Goal: Transaction & Acquisition: Book appointment/travel/reservation

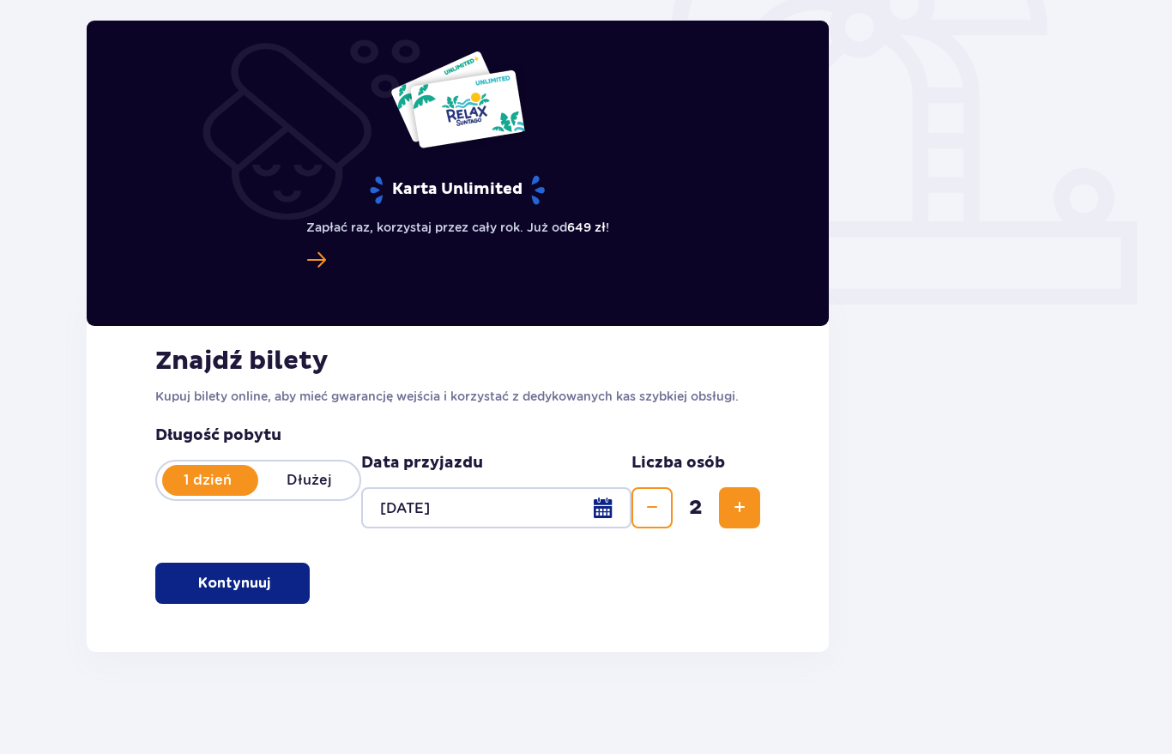
scroll to position [521, 0]
click at [249, 599] on button "Kontynuuj" at bounding box center [232, 582] width 154 height 41
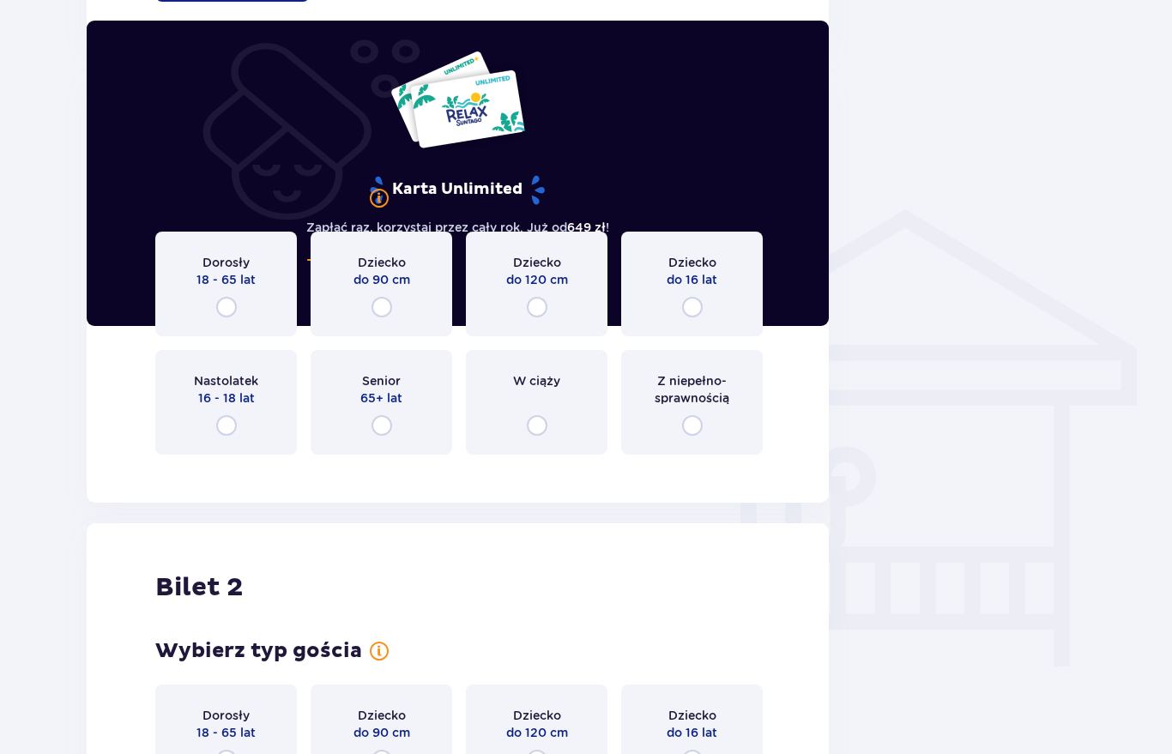
scroll to position [1127, 0]
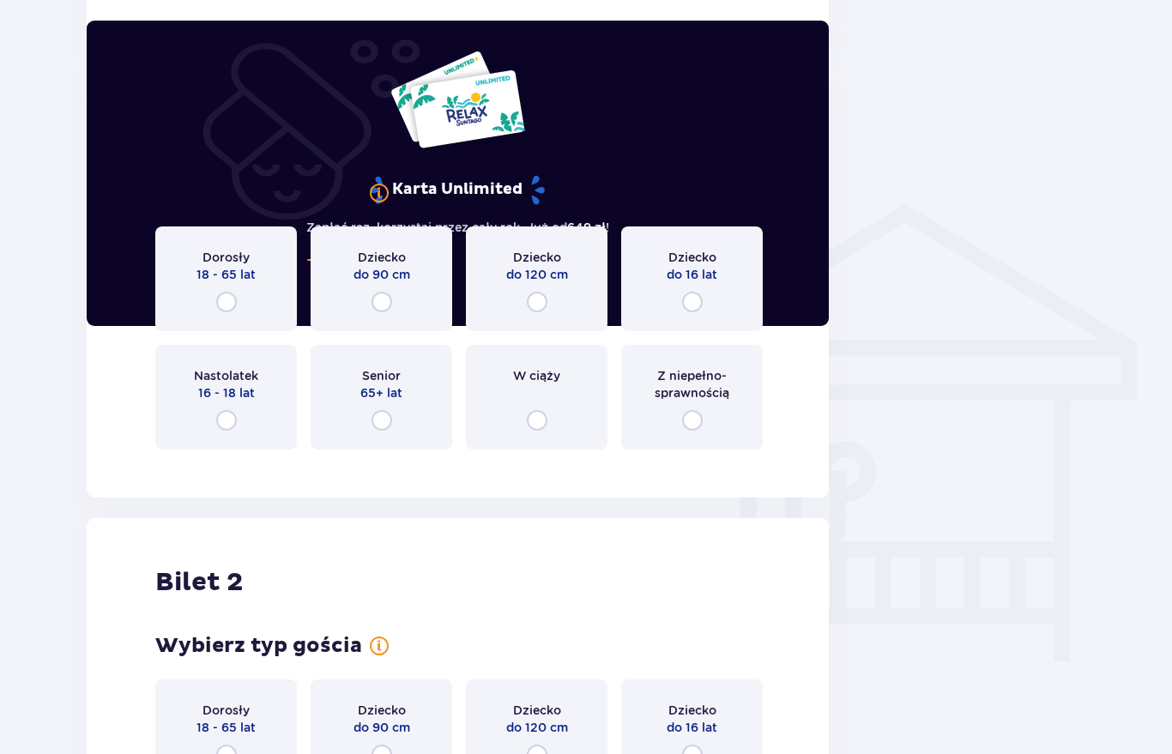
click at [235, 419] on input "radio" at bounding box center [226, 420] width 21 height 21
radio input "true"
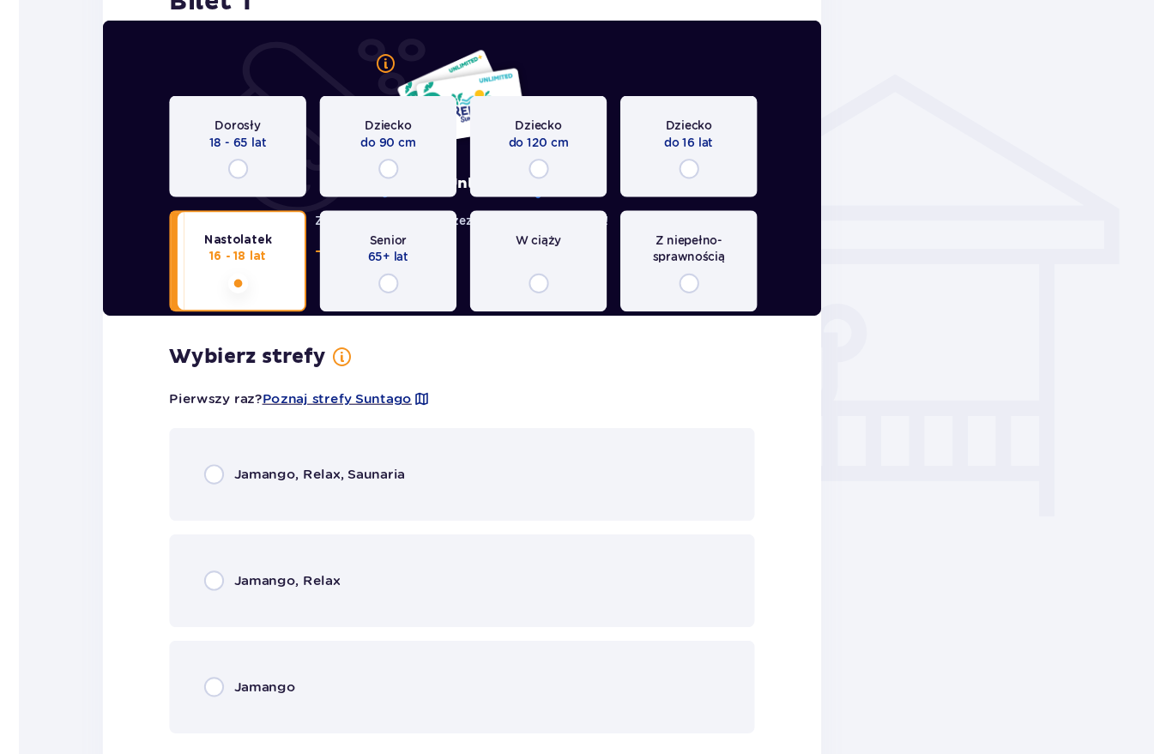
scroll to position [1279, 0]
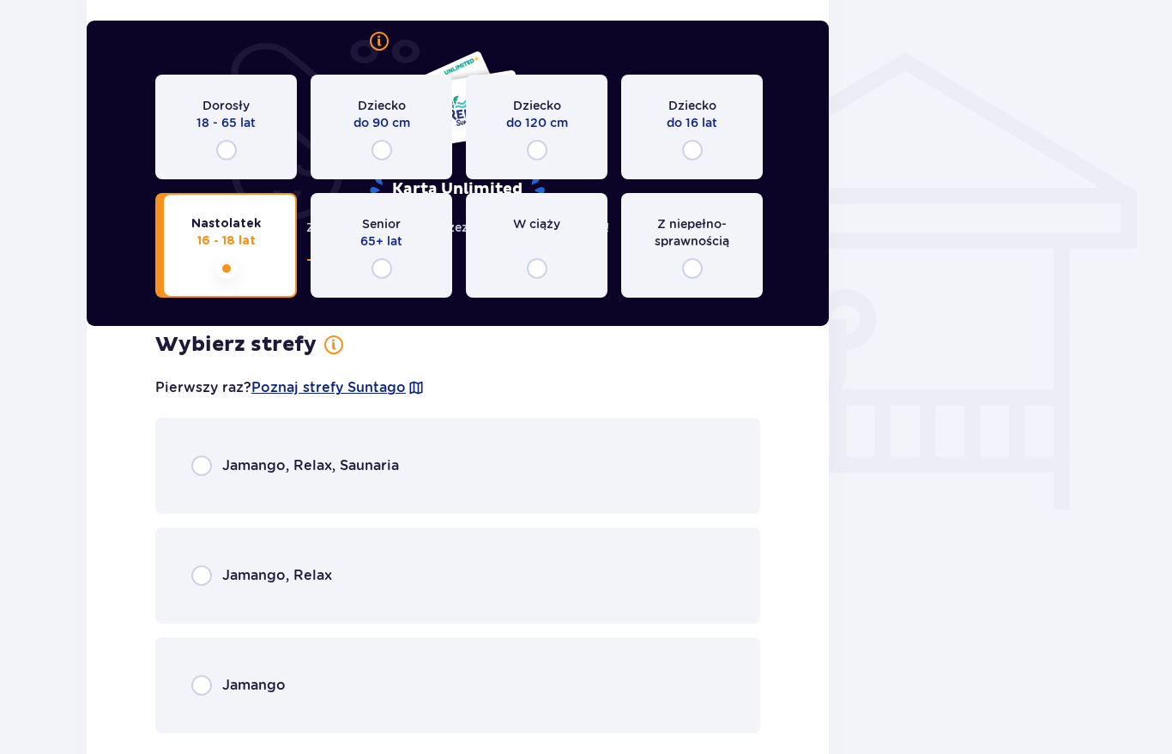
click at [207, 684] on input "radio" at bounding box center [201, 685] width 21 height 21
radio input "true"
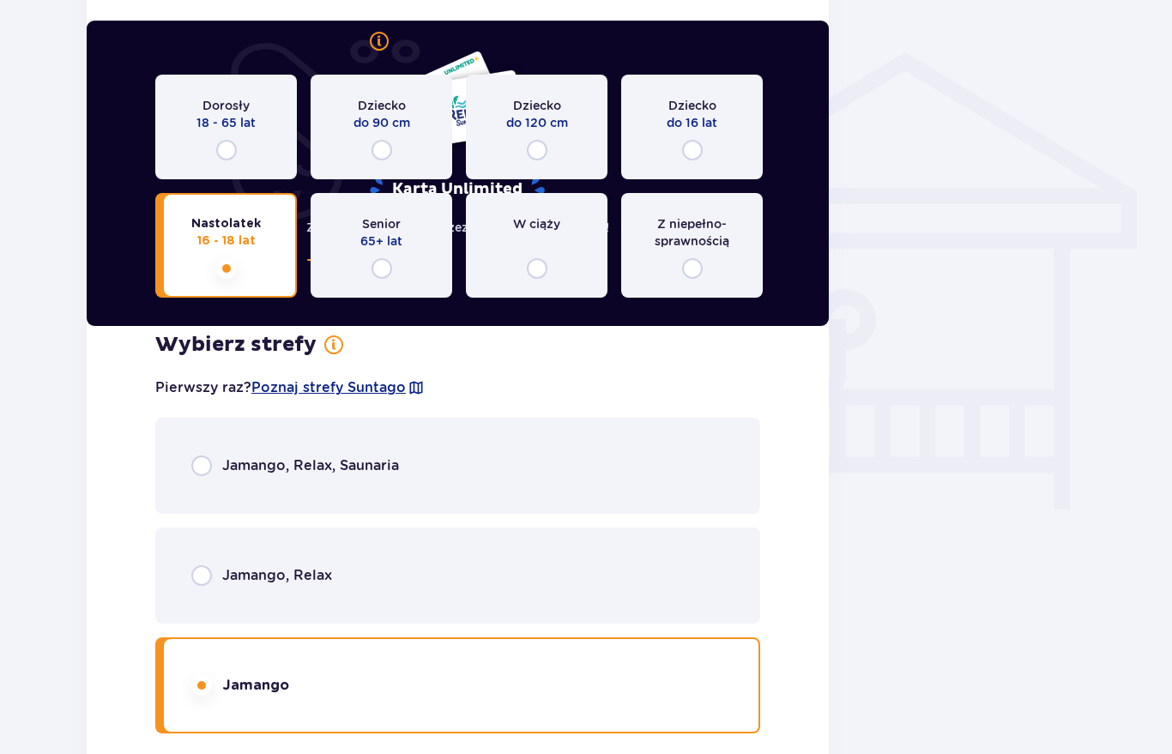
click at [204, 577] on div "Jamango, Relax" at bounding box center [457, 576] width 605 height 96
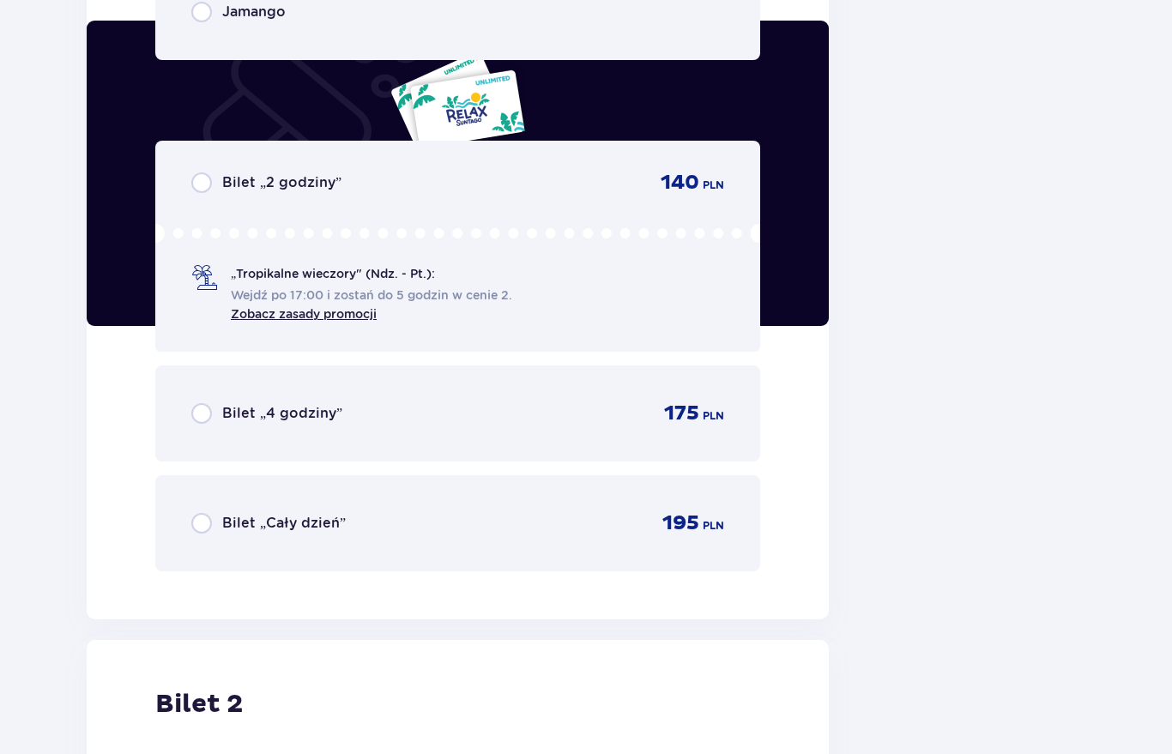
click at [217, 429] on div "Bilet „4 godziny” 175 PLN" at bounding box center [457, 413] width 605 height 96
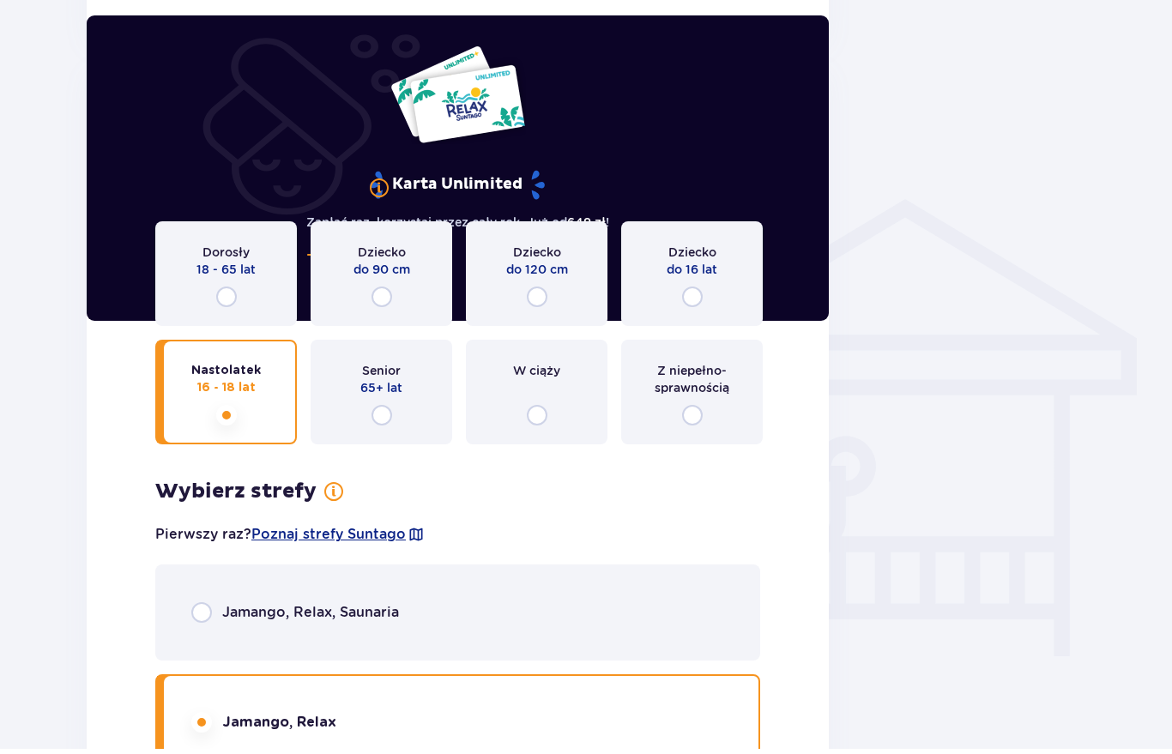
scroll to position [1132, 0]
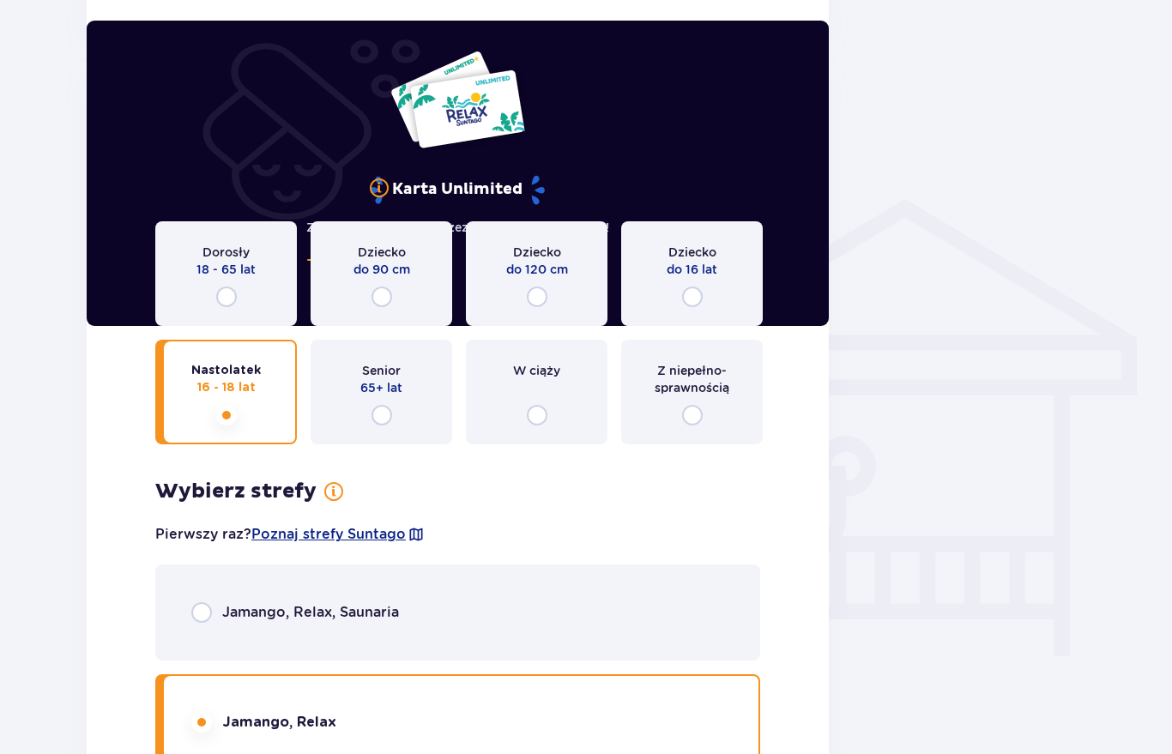
click at [208, 605] on div "Jamango, Relax, Saunaria" at bounding box center [295, 612] width 208 height 21
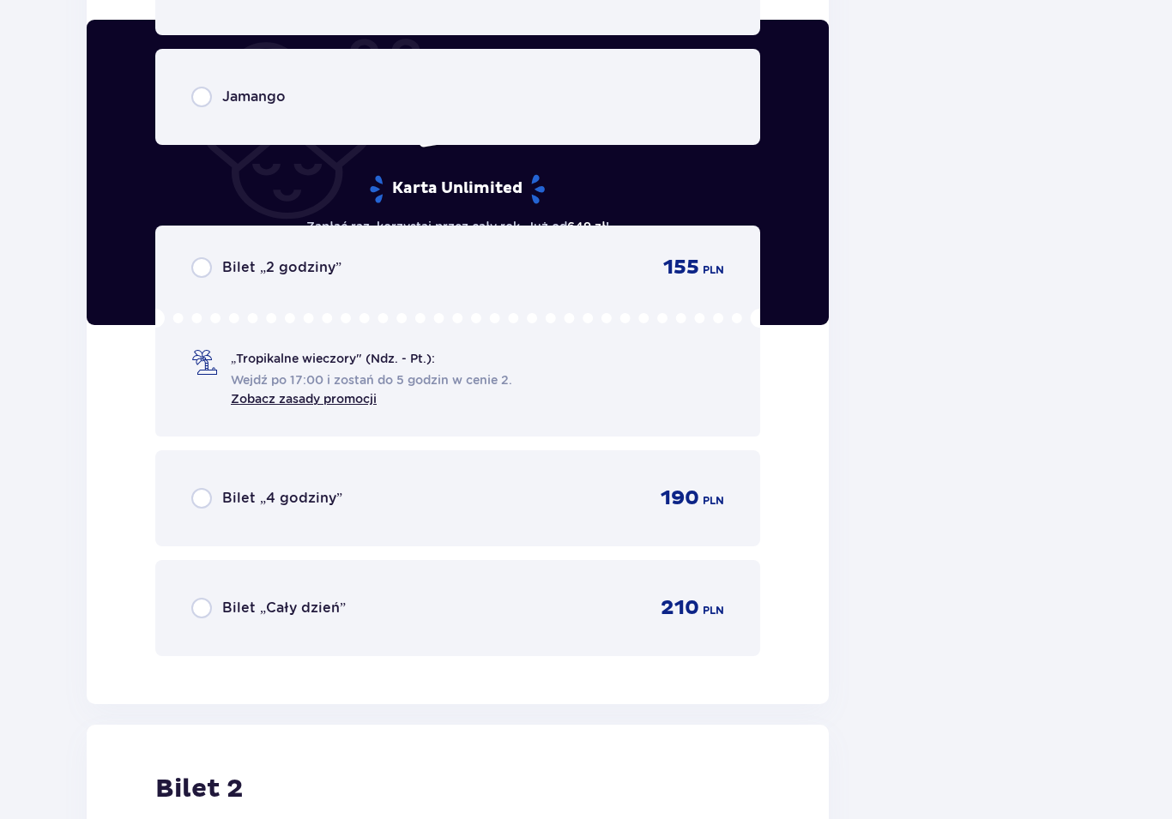
scroll to position [1867, 0]
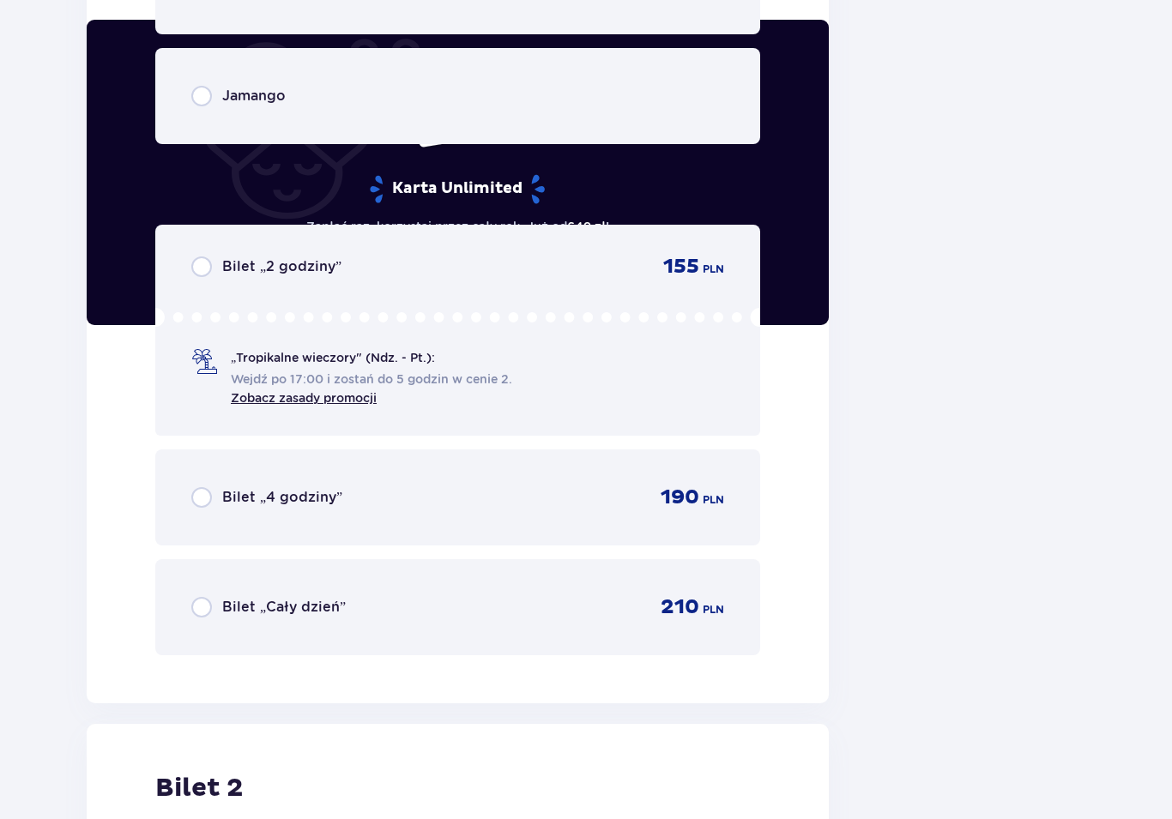
click at [222, 602] on span "Bilet „Cały dzień”" at bounding box center [284, 608] width 124 height 19
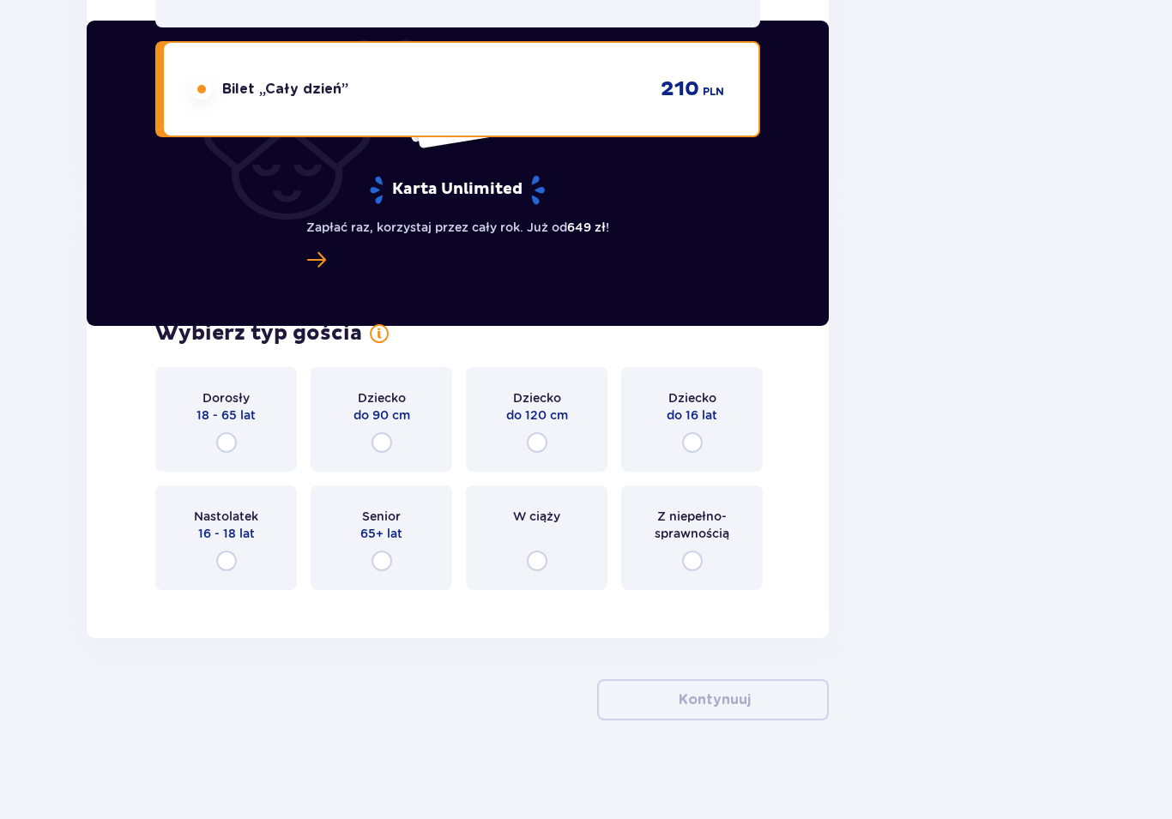
scroll to position [2389, 0]
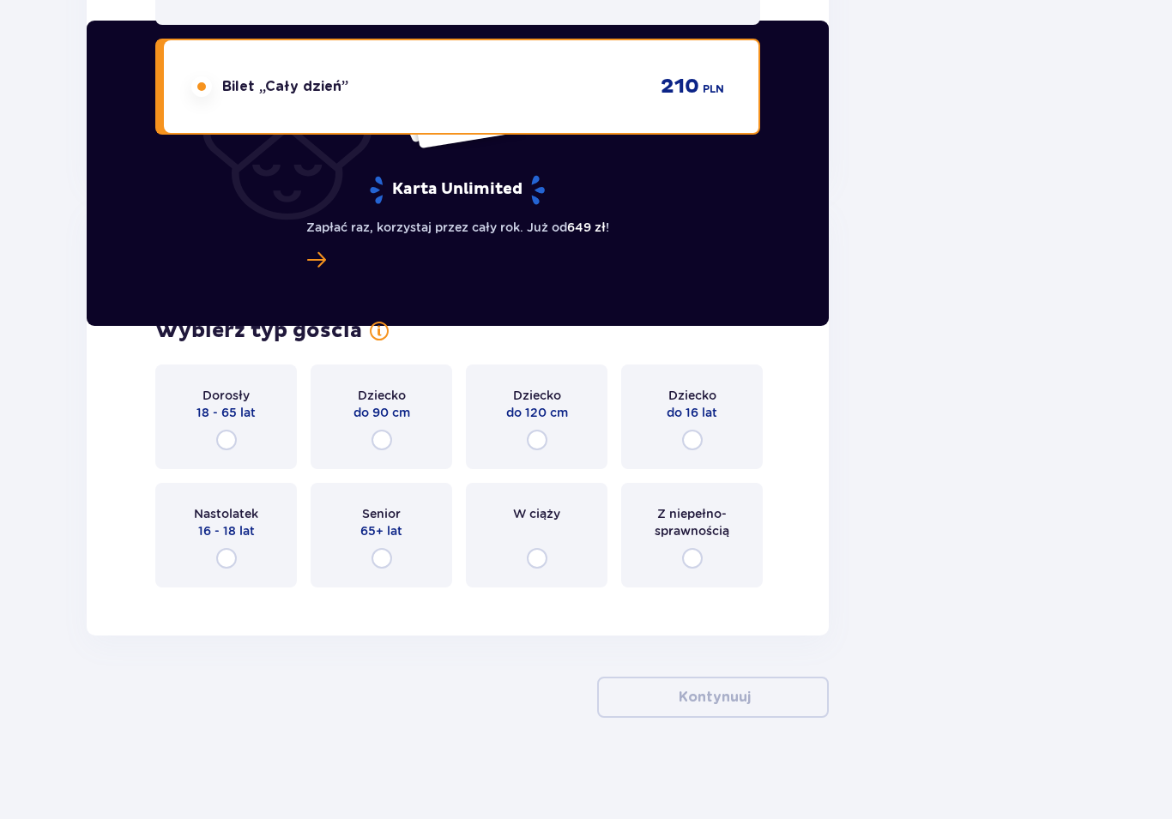
click at [239, 438] on div "Dorosły 18 - 65 lat" at bounding box center [226, 417] width 142 height 105
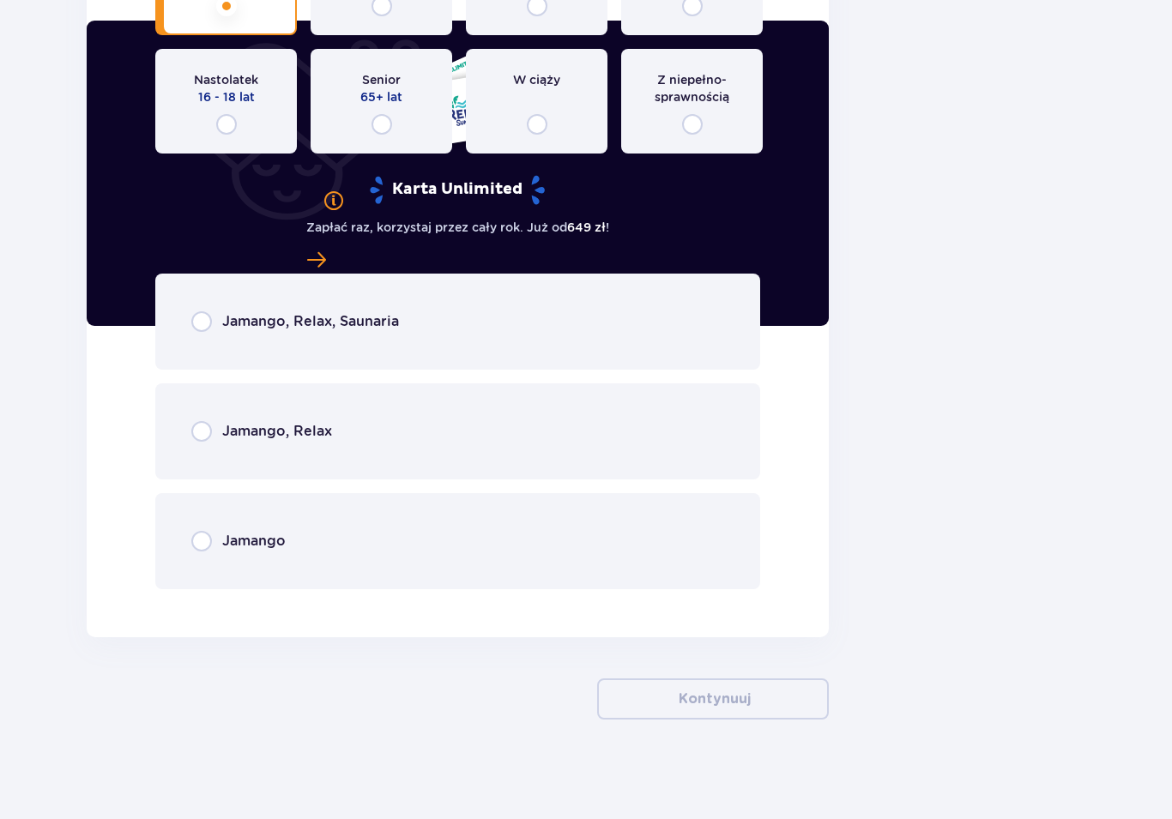
scroll to position [2824, 0]
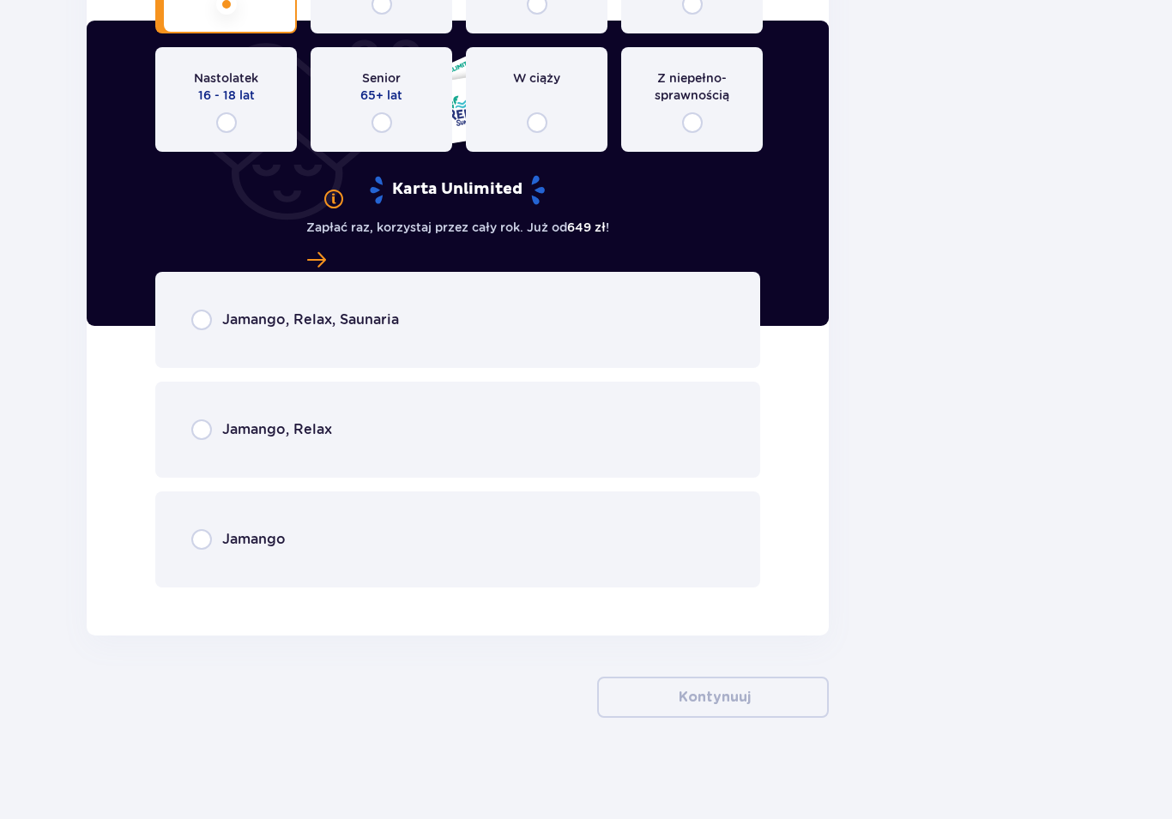
click at [198, 328] on input "radio" at bounding box center [201, 320] width 21 height 21
radio input "true"
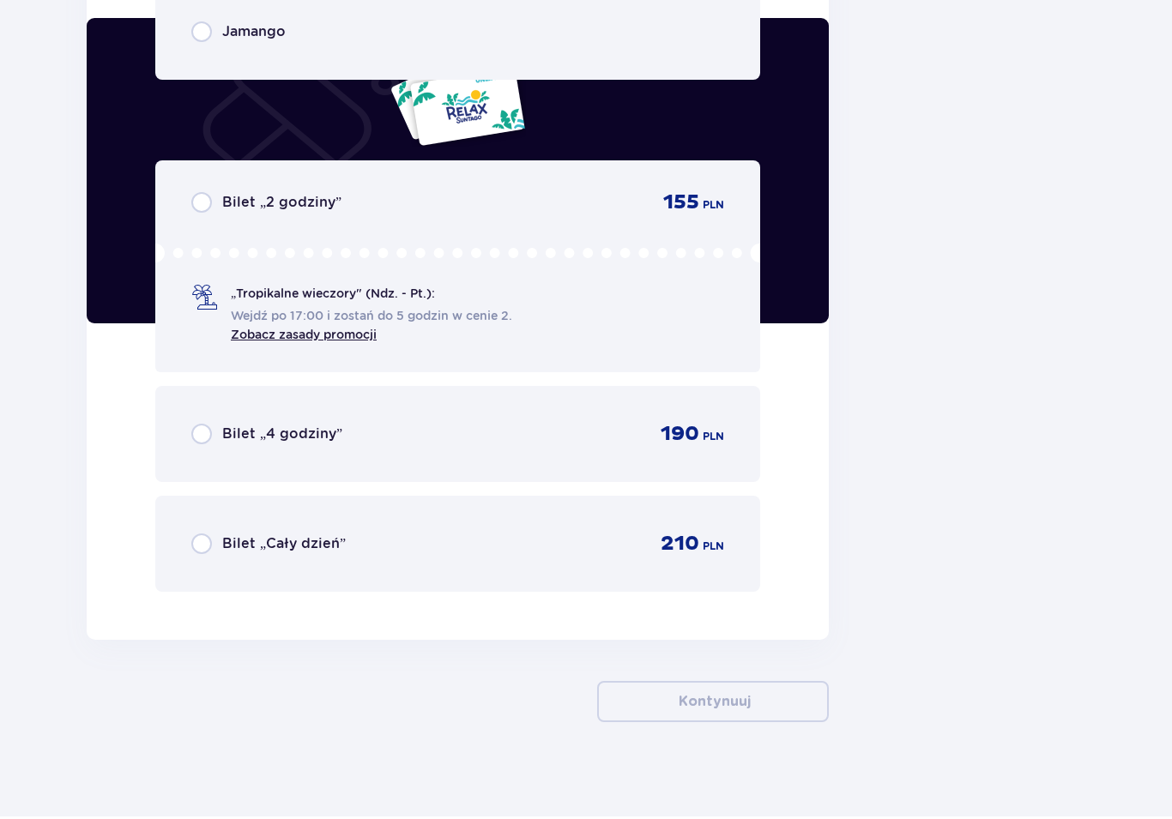
scroll to position [3335, 0]
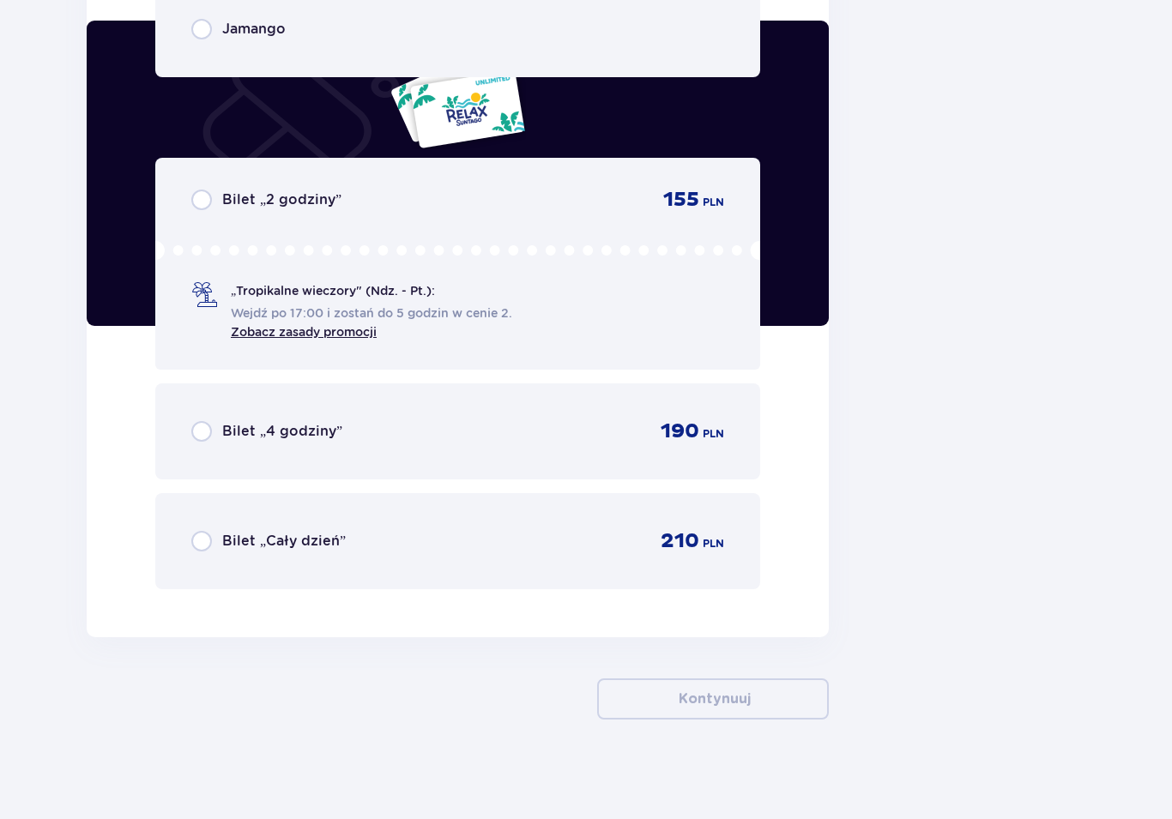
click at [196, 534] on input "radio" at bounding box center [201, 541] width 21 height 21
radio input "true"
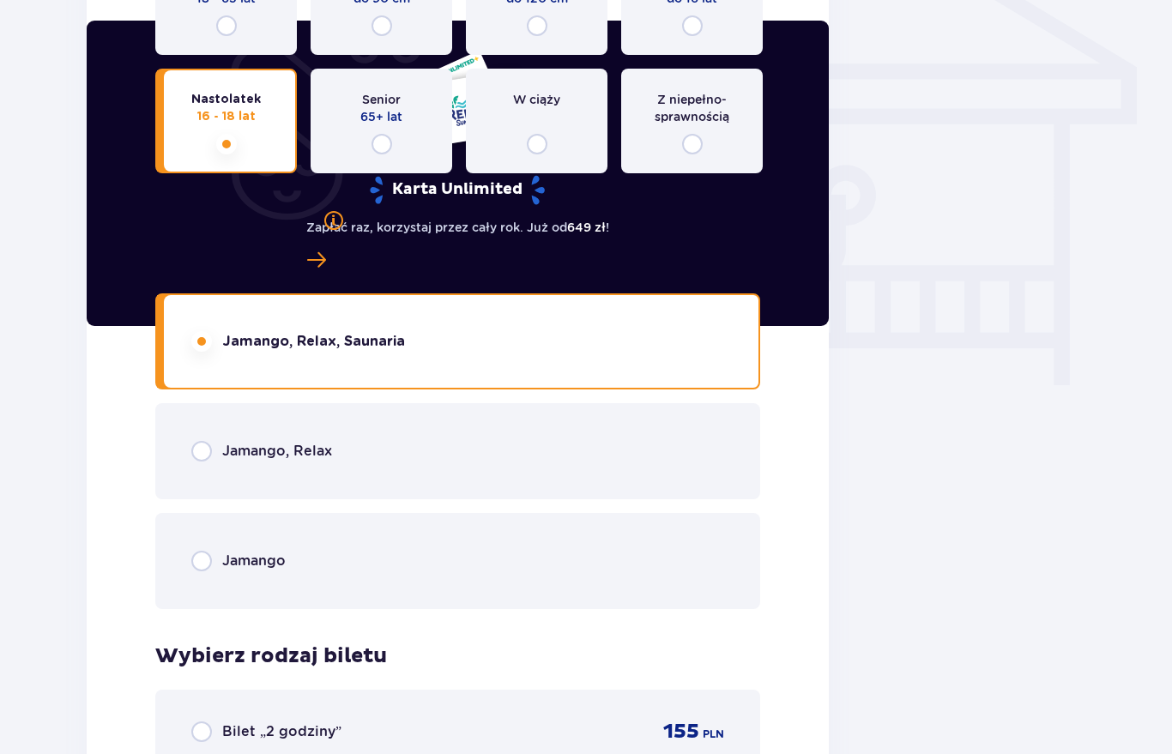
scroll to position [1395, 0]
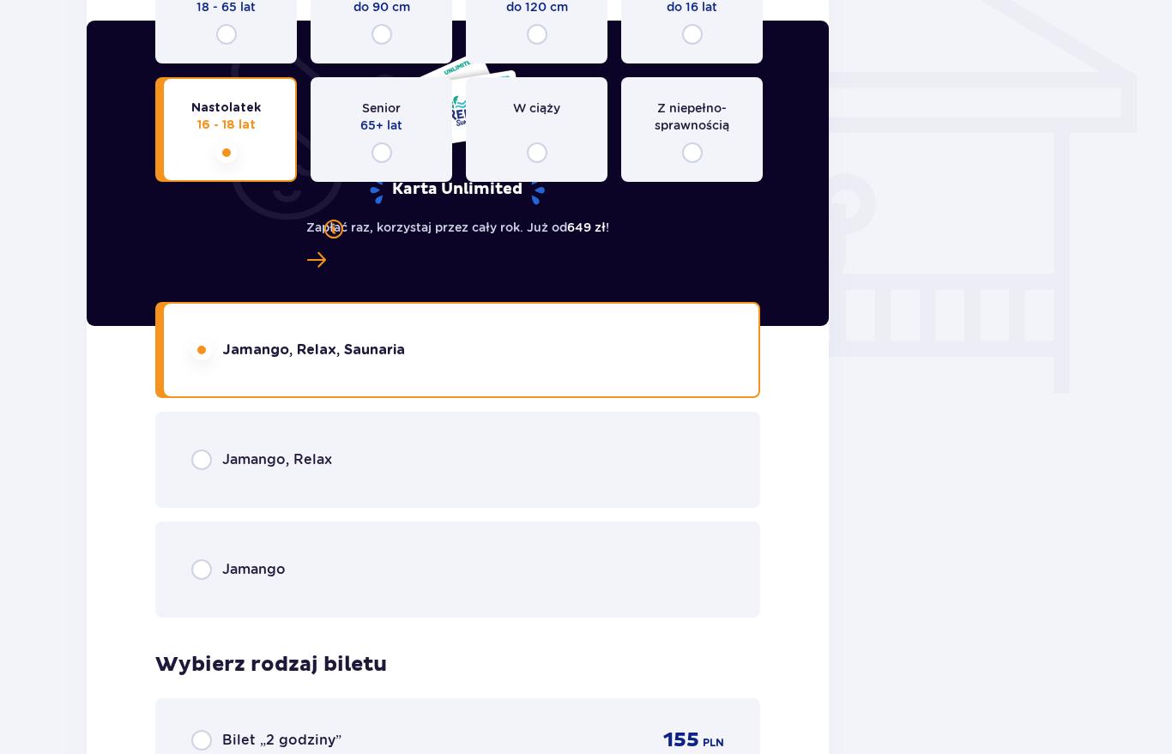
click at [201, 464] on input "radio" at bounding box center [201, 459] width 21 height 21
radio input "true"
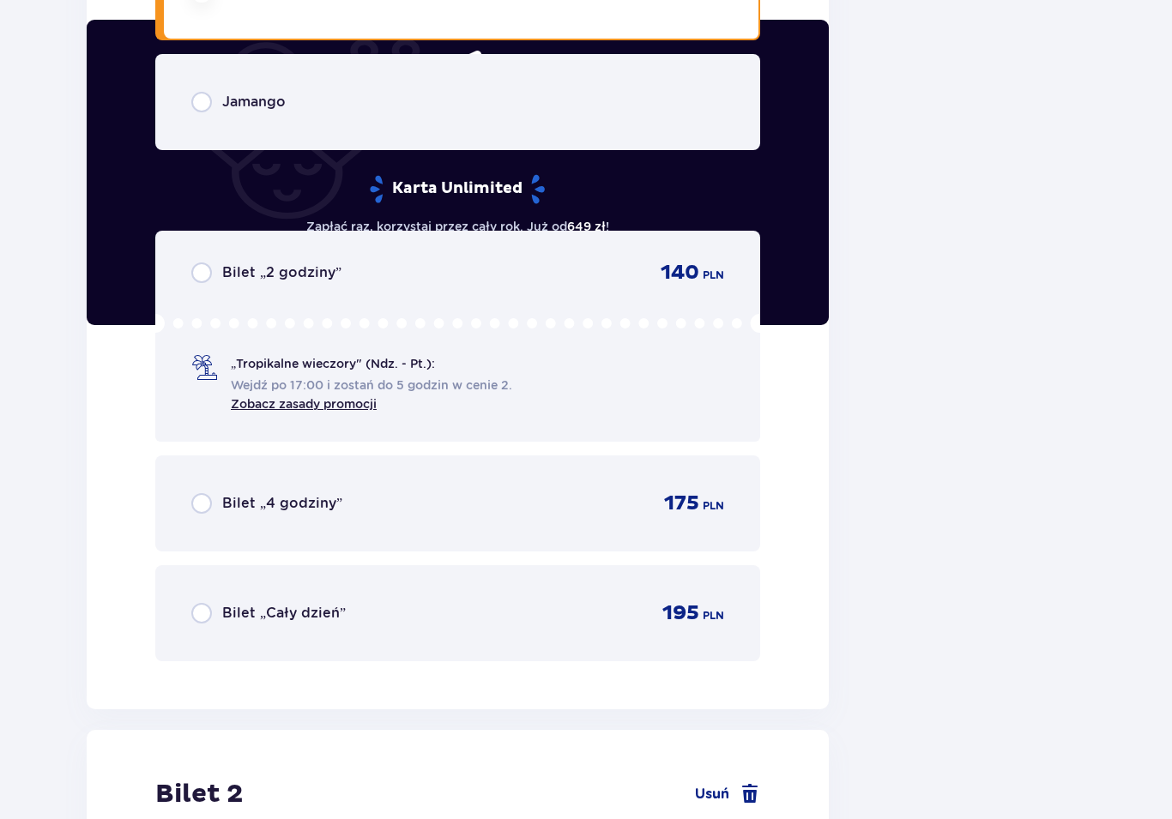
click at [209, 621] on input "radio" at bounding box center [201, 614] width 21 height 21
radio input "true"
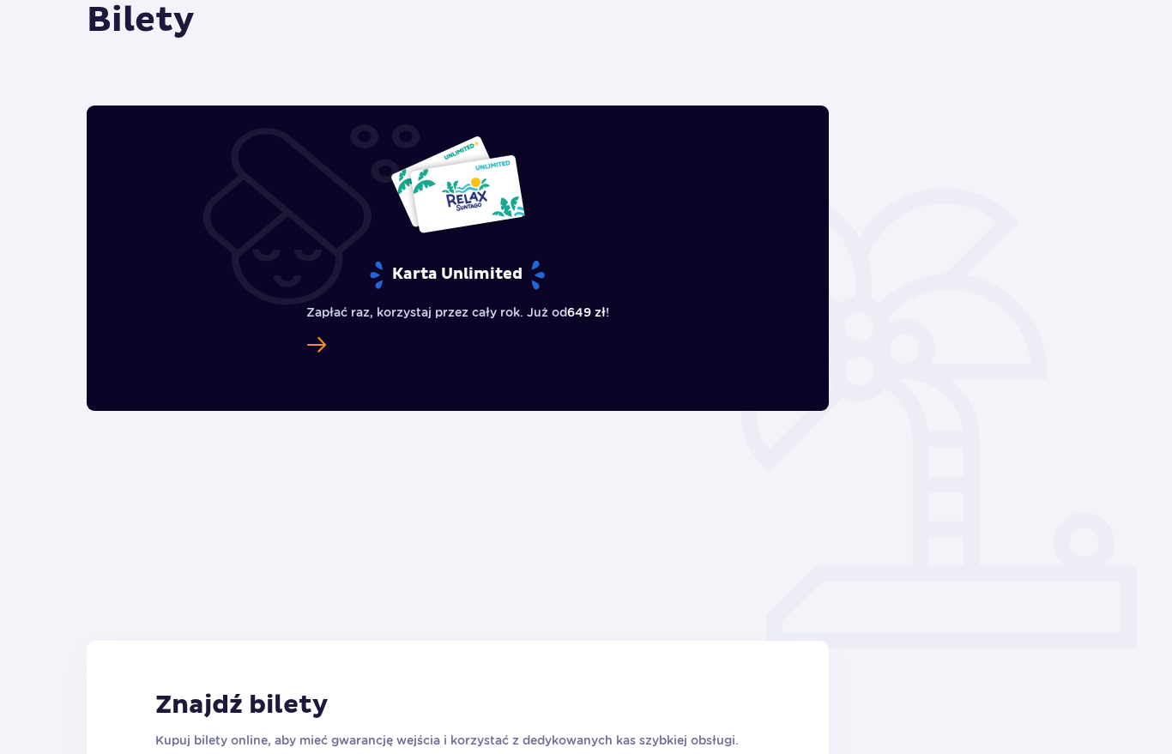
scroll to position [0, 0]
